Goal: Information Seeking & Learning: Learn about a topic

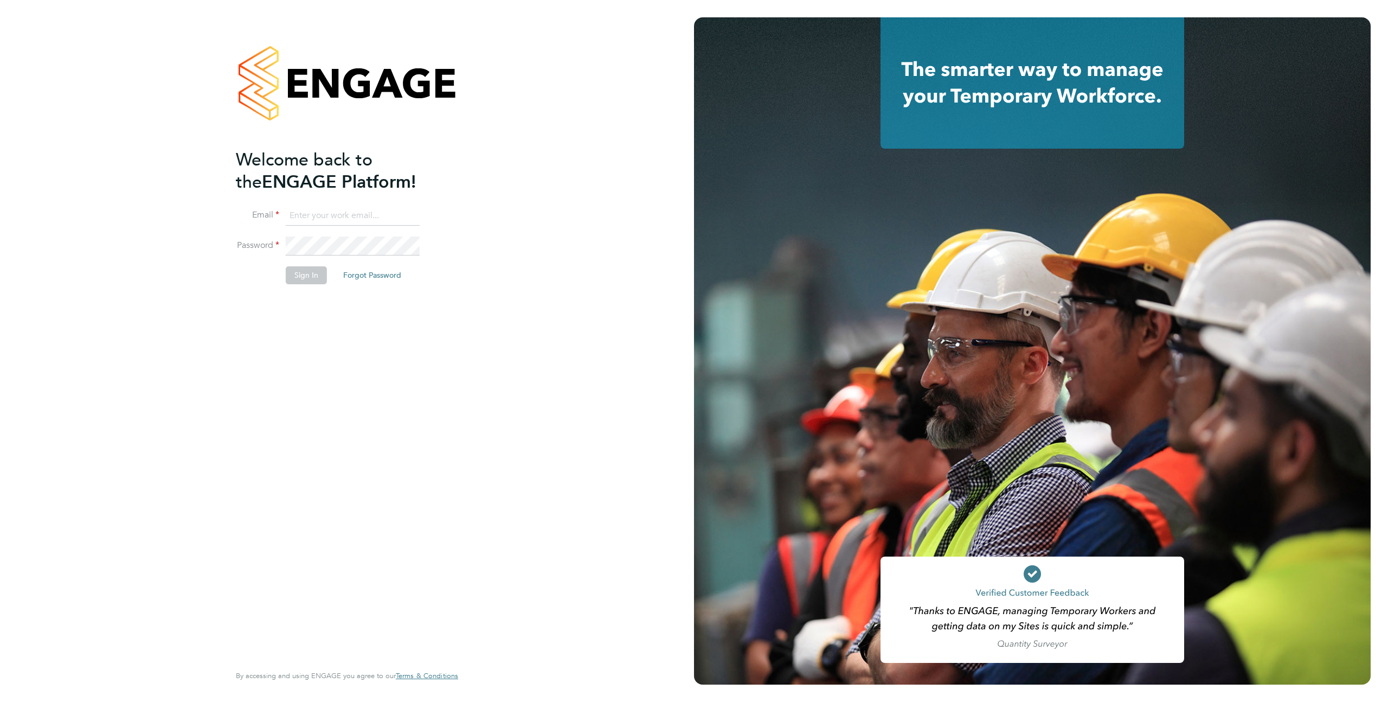
click at [299, 214] on input at bounding box center [353, 216] width 134 height 20
type input "support@engagelabs.io"
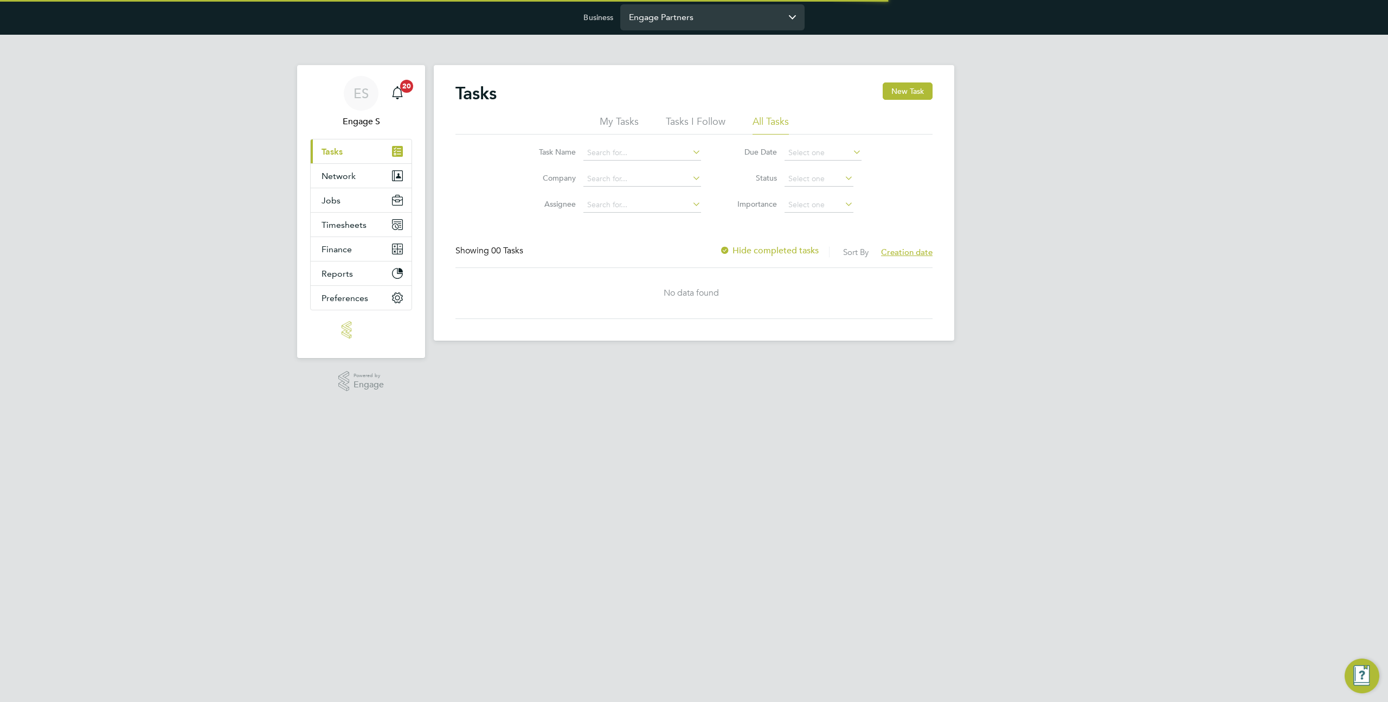
click at [755, 12] on input "Engage Partners" at bounding box center [712, 16] width 184 height 25
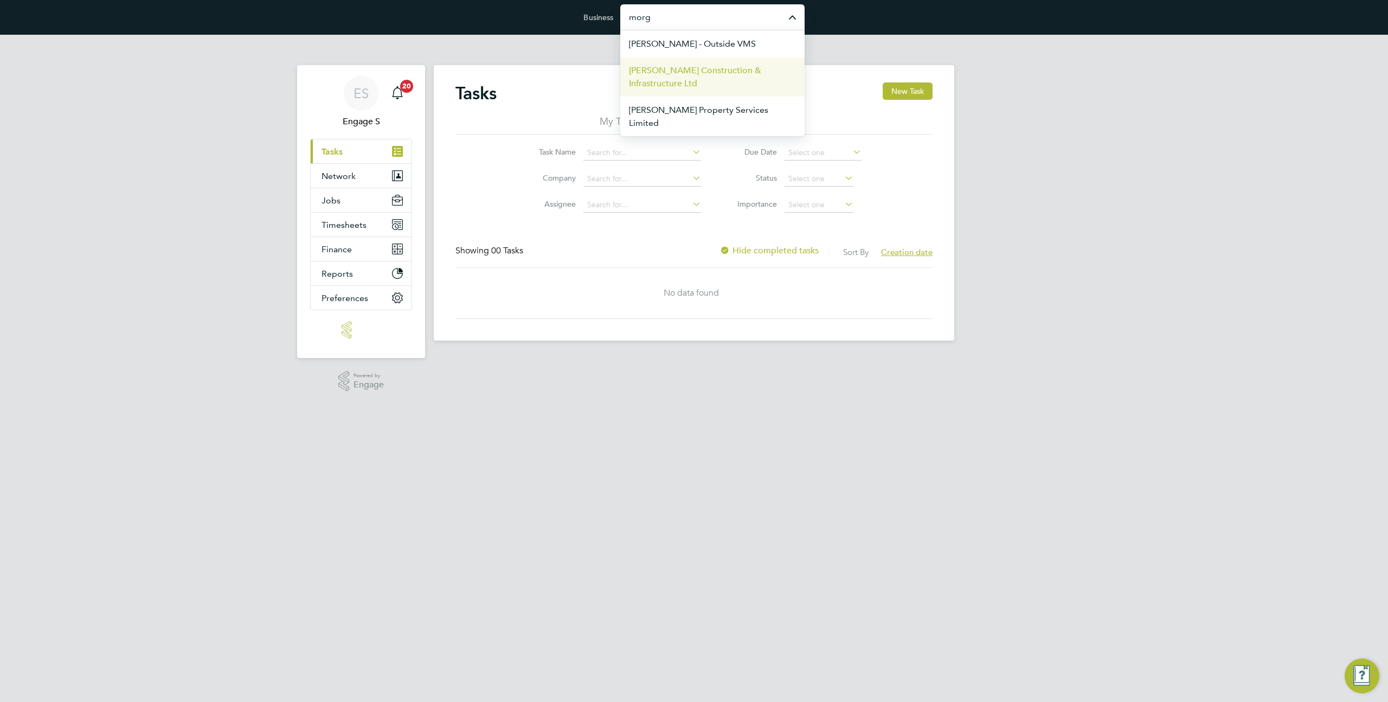
click at [721, 80] on span "[PERSON_NAME] Construction & Infrastructure Ltd" at bounding box center [712, 77] width 167 height 26
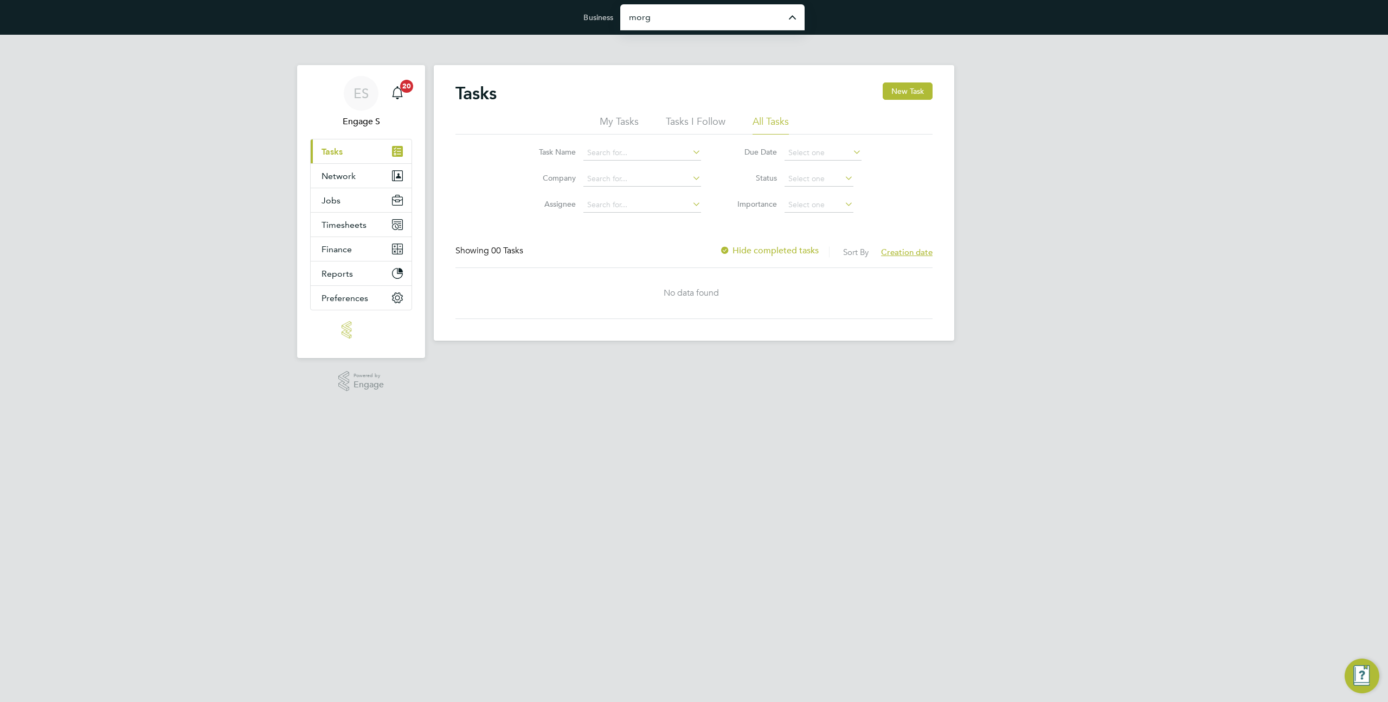
type input "[PERSON_NAME] Construction & Infrastructure Ltd"
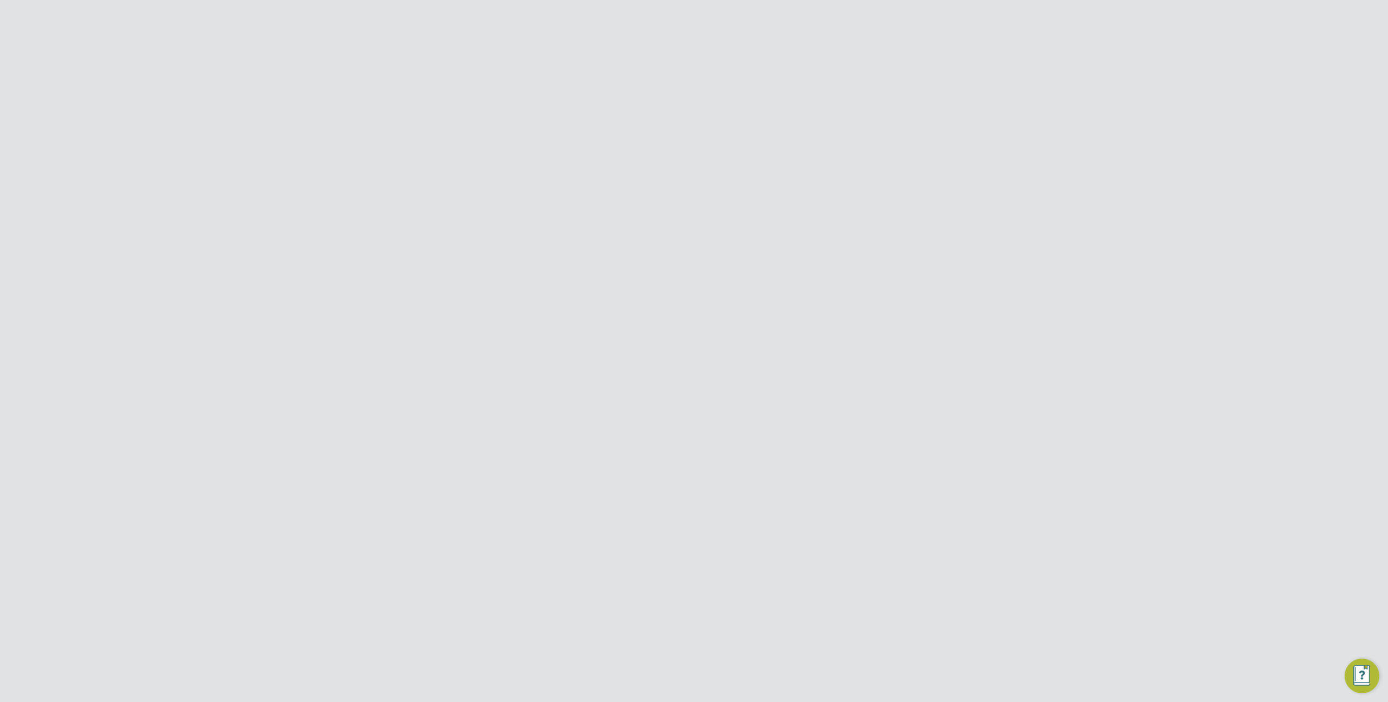
click at [346, 196] on span "Network" at bounding box center [338, 200] width 34 height 10
click at [339, 224] on link "Team Members" at bounding box center [351, 226] width 61 height 10
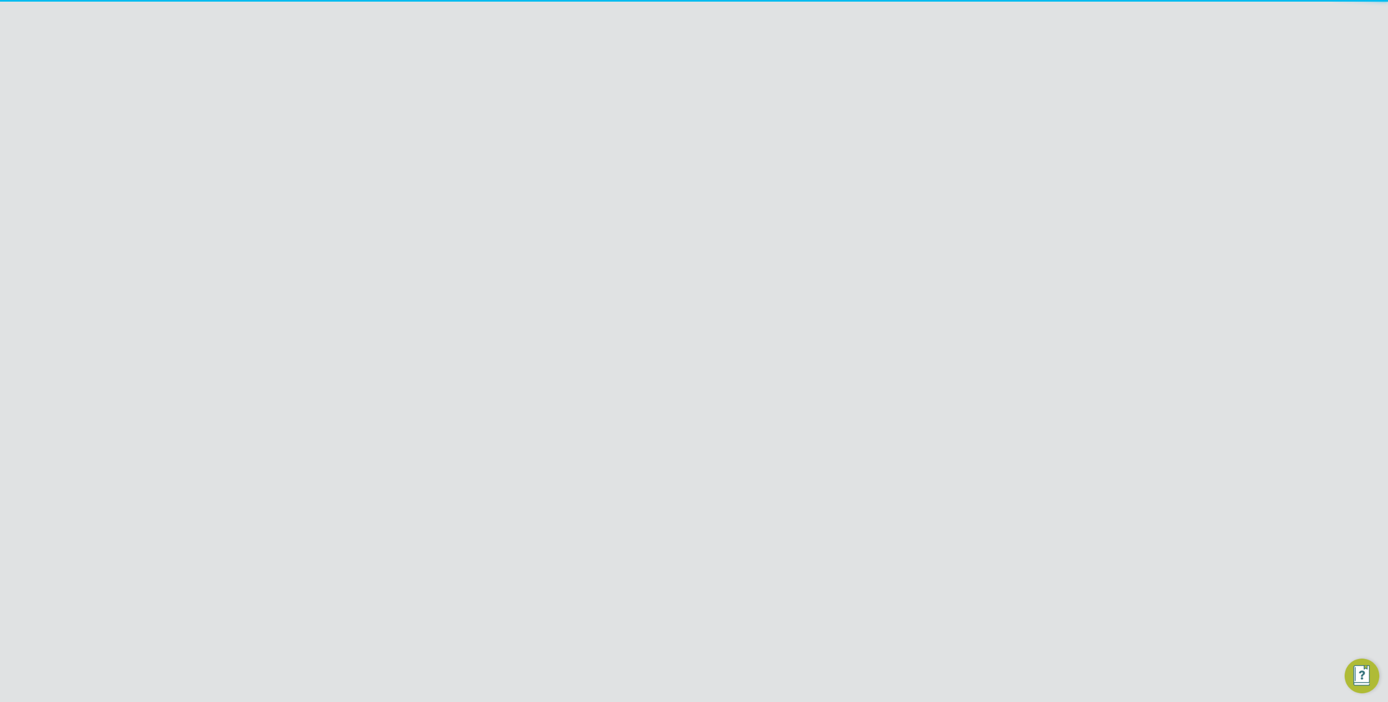
click at [668, 140] on input at bounding box center [722, 136] width 158 height 21
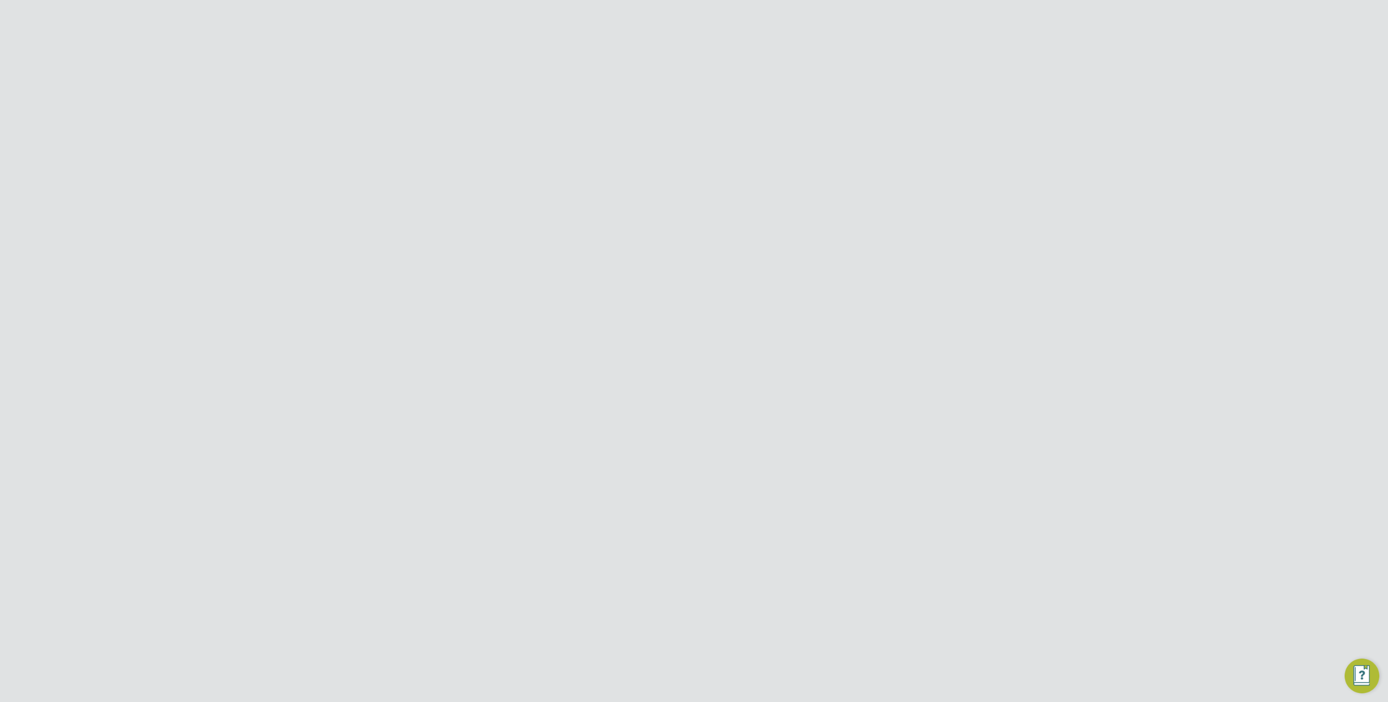
scroll to position [642, 0]
type input "finance"
click at [921, 488] on icon at bounding box center [919, 490] width 11 height 13
click at [829, 597] on li "Impersonate" at bounding box center [859, 597] width 131 height 15
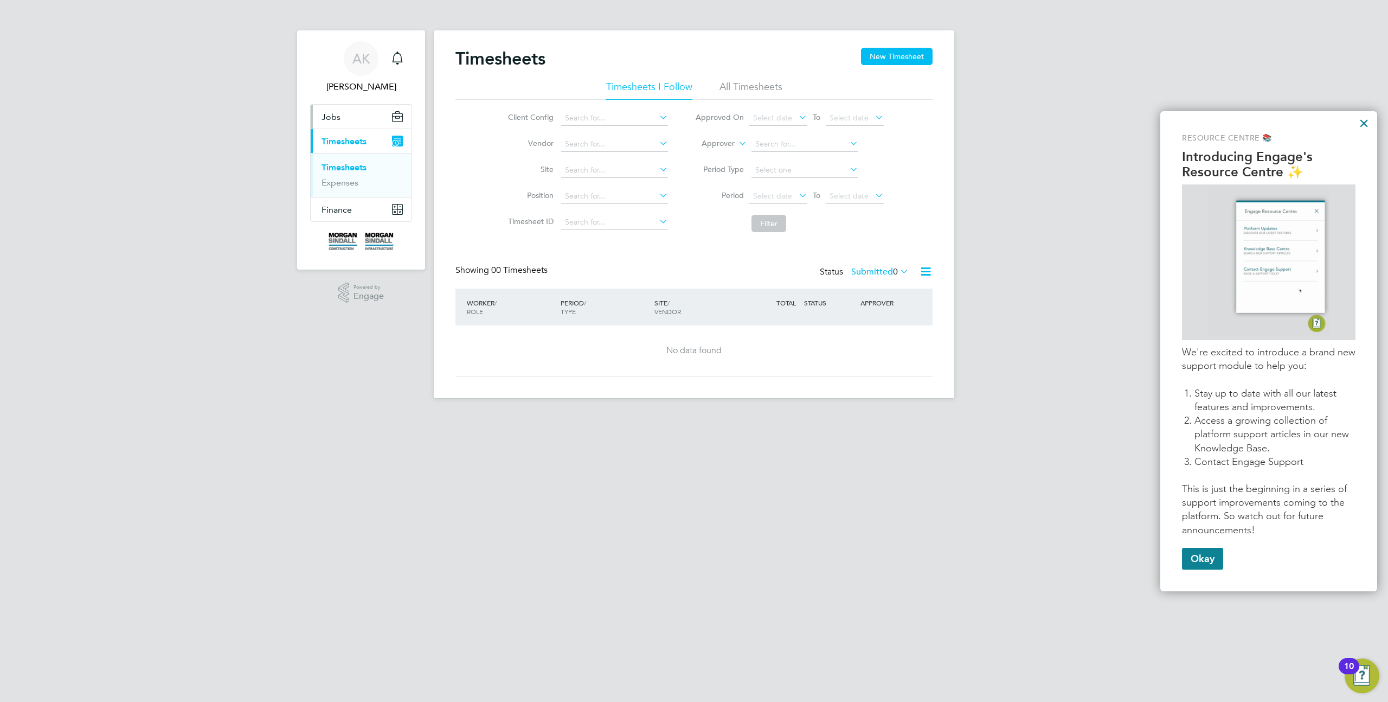
click at [345, 126] on button "Jobs" at bounding box center [361, 117] width 101 height 24
click at [342, 141] on link "Positions" at bounding box center [339, 143] width 36 height 10
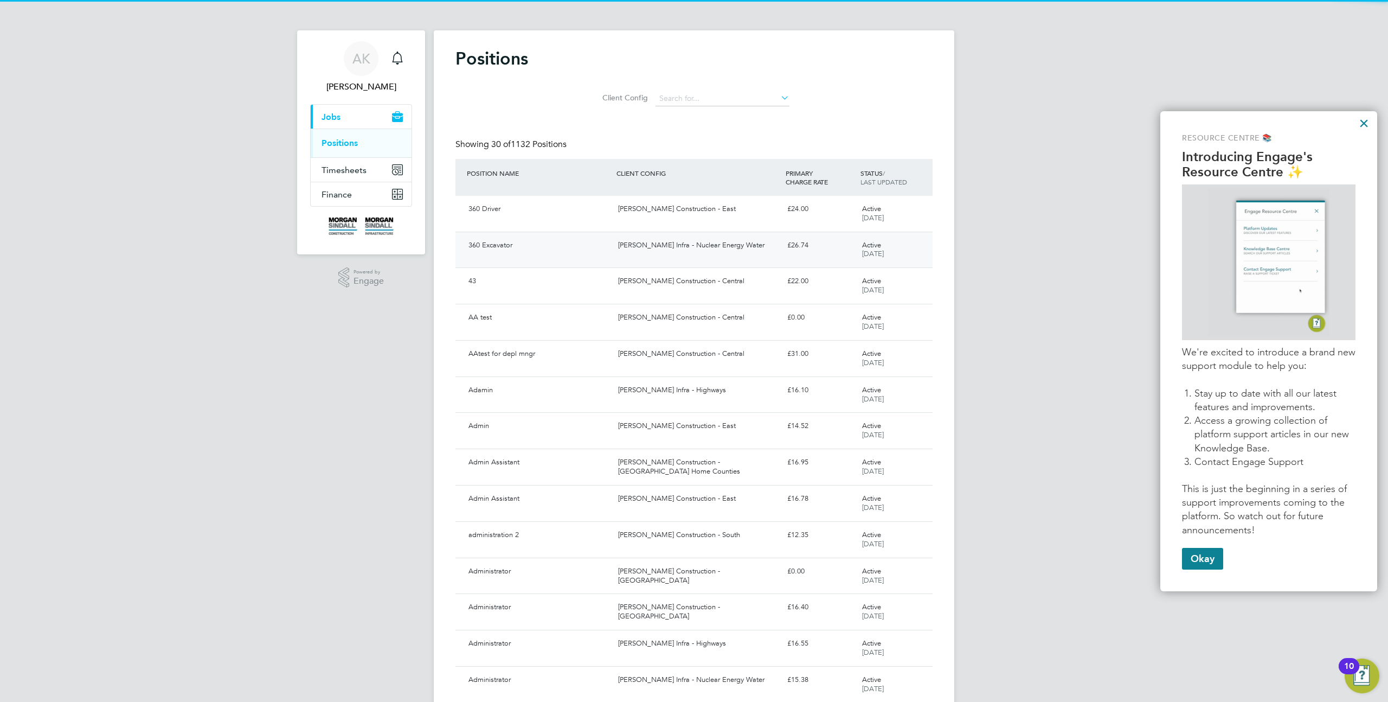
click at [806, 235] on div "360 Excavator Morgan Sindall Infra - Nuclear Energy Water £26.74 Active 07 Oct …" at bounding box center [693, 250] width 477 height 36
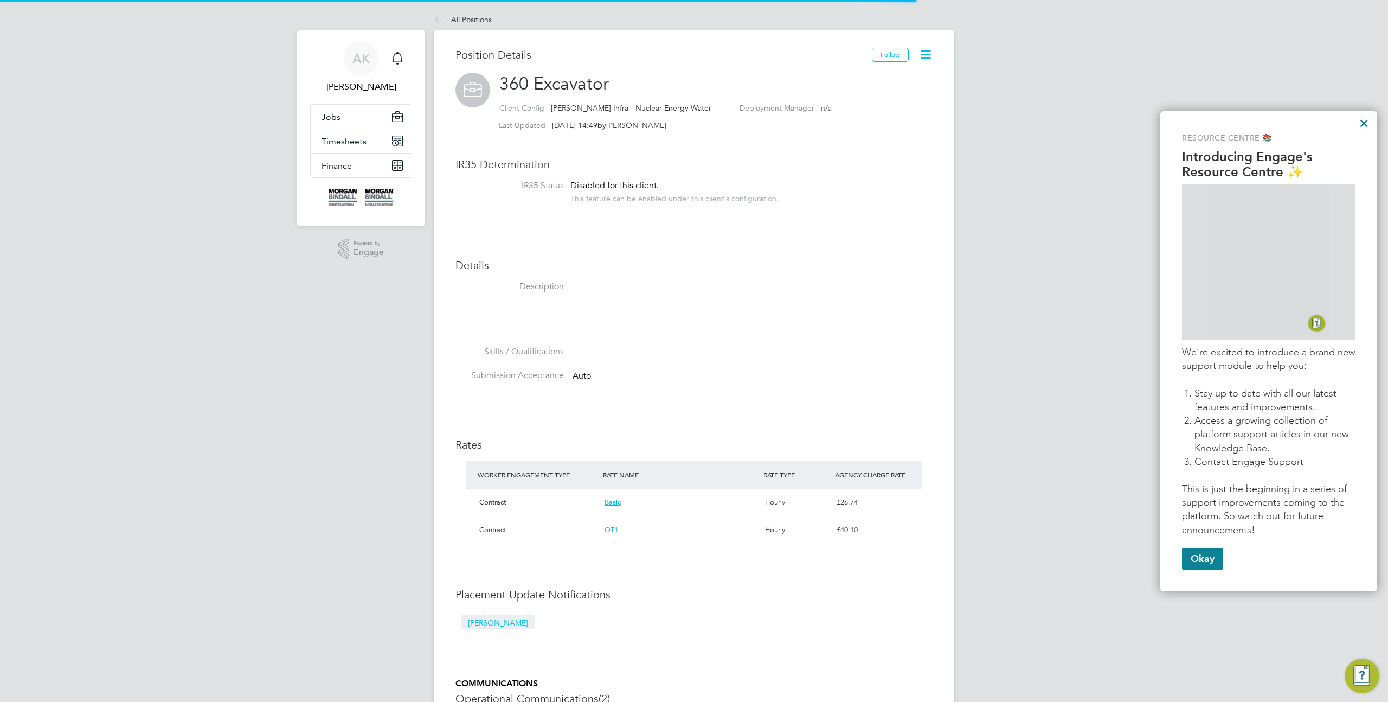
scroll to position [19, 162]
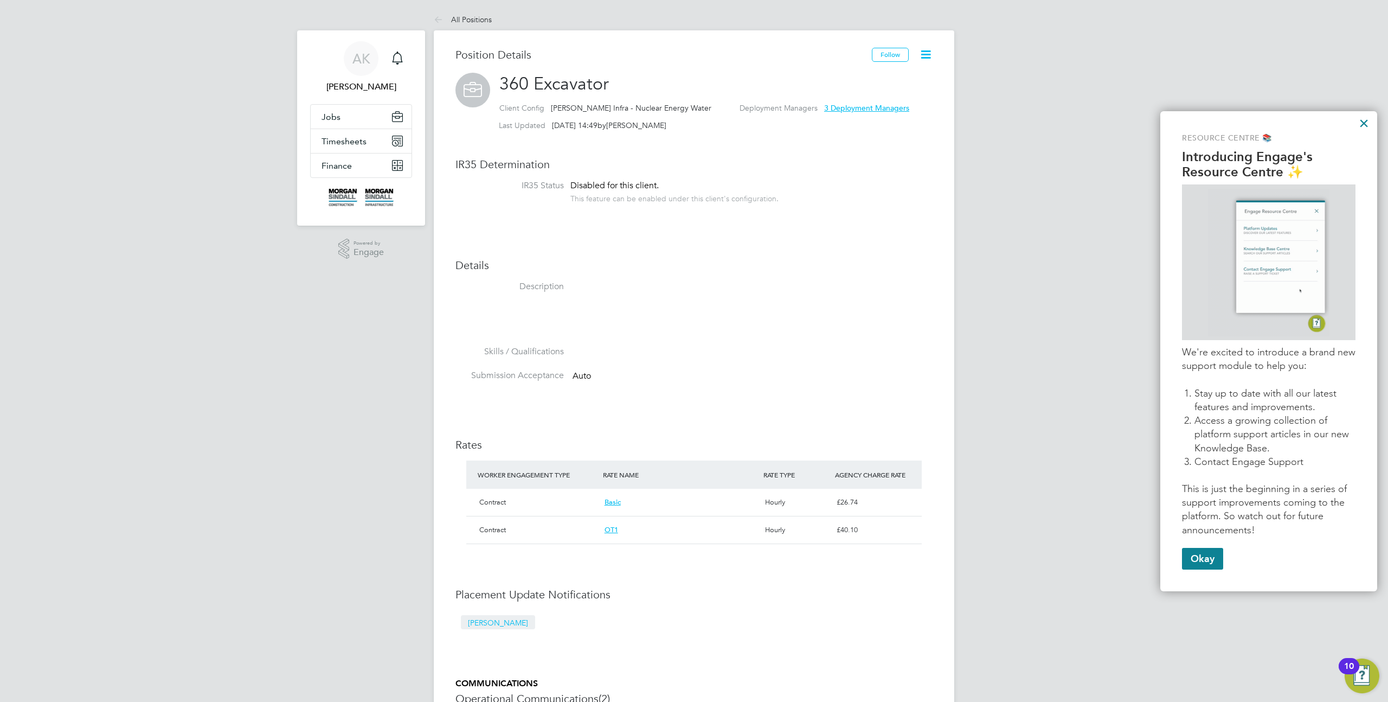
click at [931, 53] on icon at bounding box center [926, 55] width 14 height 14
